Goal: Task Accomplishment & Management: Use online tool/utility

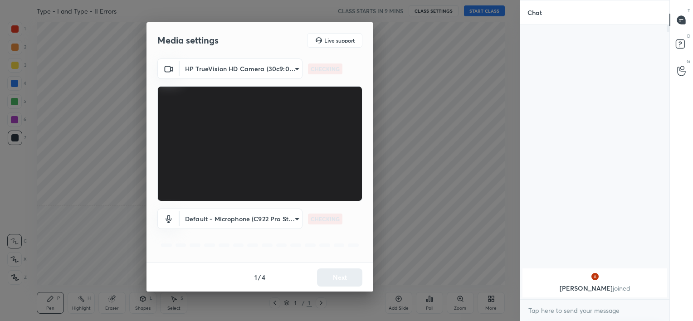
scroll to position [196, 147]
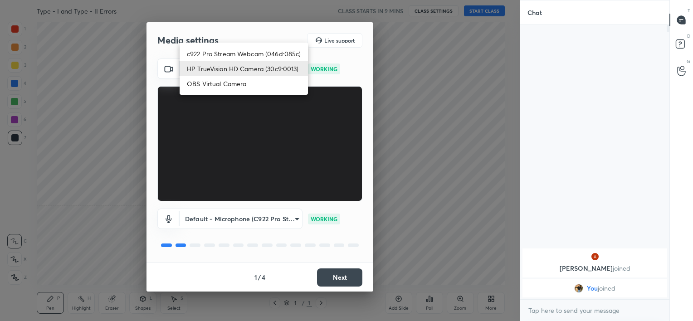
click at [264, 67] on body "1 2 3 4 5 6 7 C X Z C X Z E E Erase all H H Type - I and Type - II Errors CLASS…" at bounding box center [346, 160] width 693 height 321
click at [269, 66] on li "HP TrueVision HD Camera (30c9:0013)" at bounding box center [244, 68] width 128 height 15
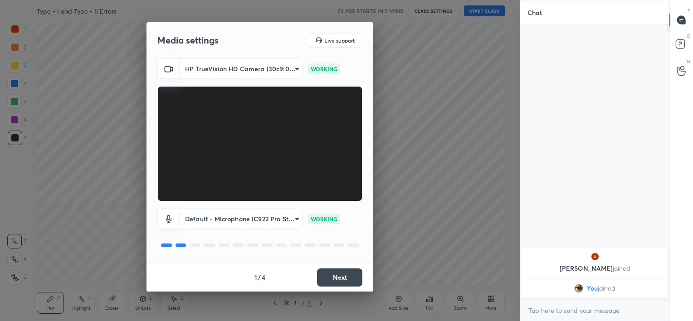
click at [349, 279] on button "Next" at bounding box center [339, 278] width 45 height 18
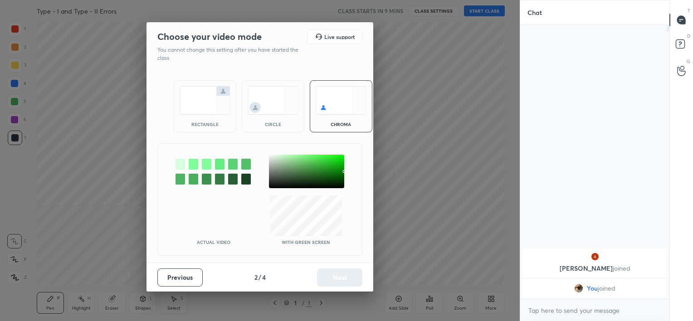
click at [265, 114] on img at bounding box center [273, 100] width 51 height 29
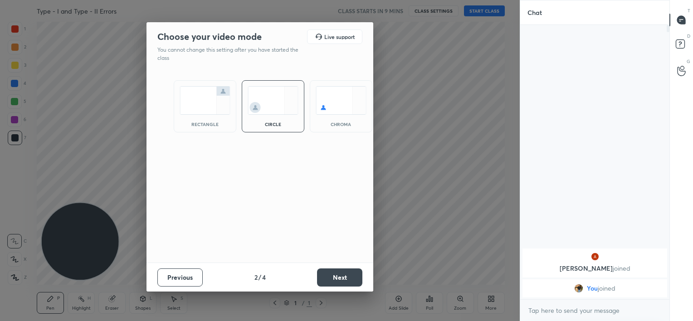
click at [344, 272] on button "Next" at bounding box center [339, 278] width 45 height 18
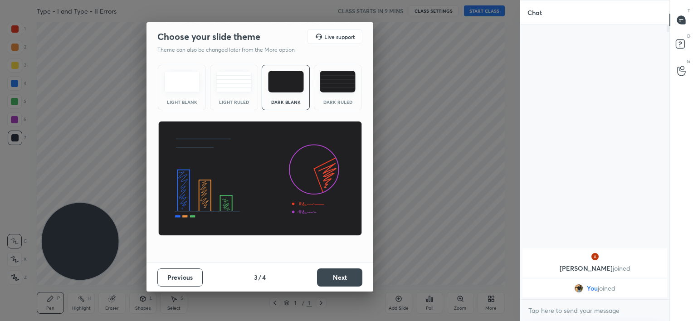
click at [345, 276] on button "Next" at bounding box center [339, 278] width 45 height 18
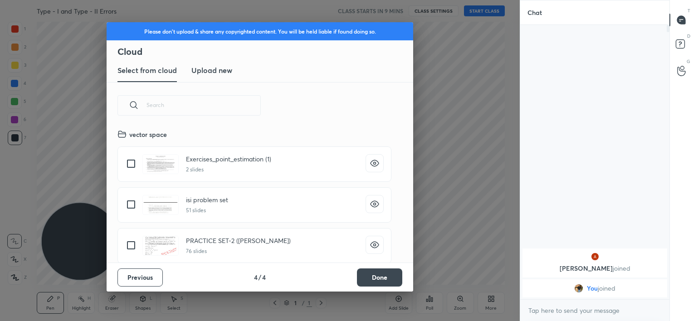
scroll to position [134, 291]
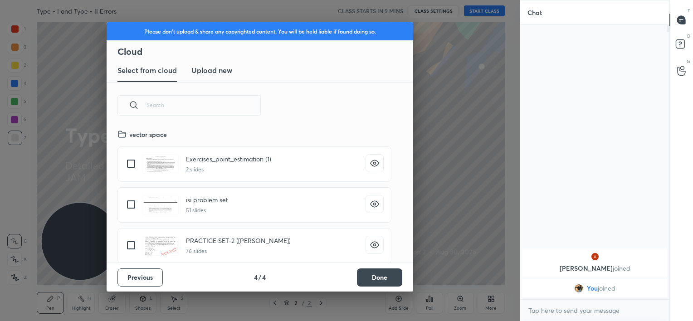
click at [371, 276] on button "Done" at bounding box center [379, 278] width 45 height 18
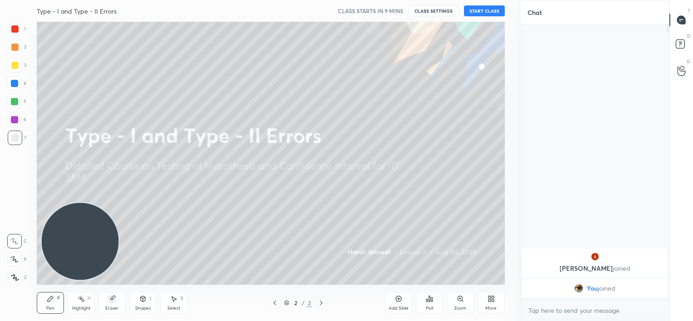
click at [478, 7] on button "START CLASS" at bounding box center [484, 10] width 41 height 11
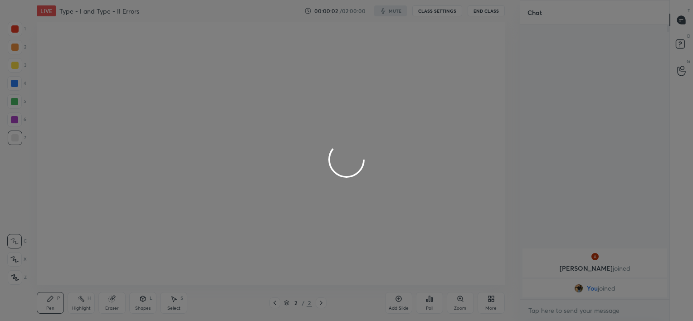
click at [396, 10] on div at bounding box center [346, 160] width 693 height 321
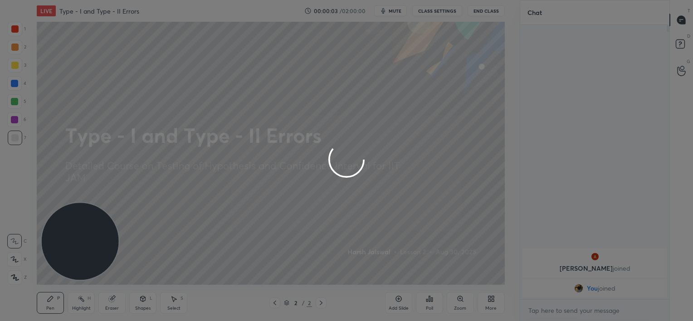
click at [396, 10] on div at bounding box center [346, 160] width 693 height 321
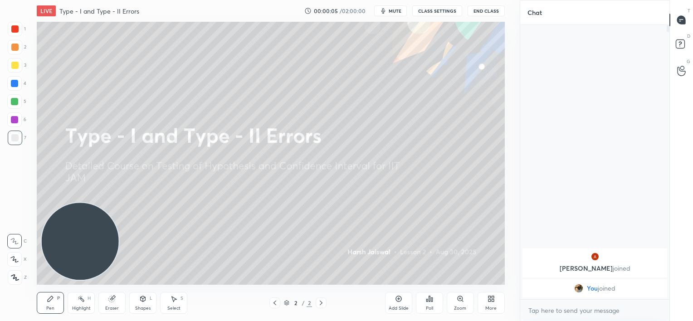
click at [396, 10] on span "mute" at bounding box center [395, 11] width 13 height 6
click at [550, 308] on textarea at bounding box center [594, 310] width 135 height 15
type textarea "No class [DATE]"
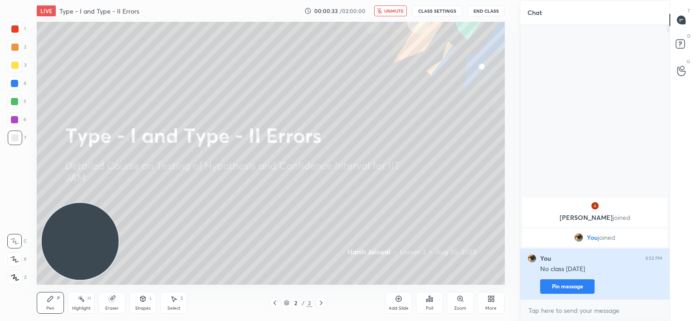
click at [546, 283] on button "Pin message" at bounding box center [567, 286] width 54 height 15
